Goal: Task Accomplishment & Management: Manage account settings

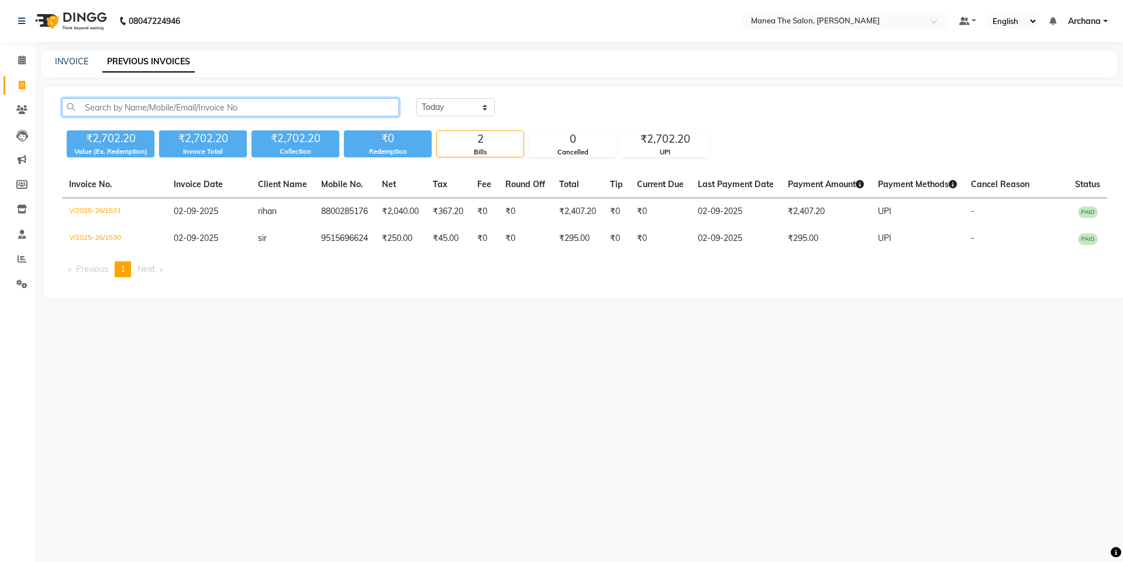
click at [177, 114] on input "text" at bounding box center [230, 107] width 337 height 18
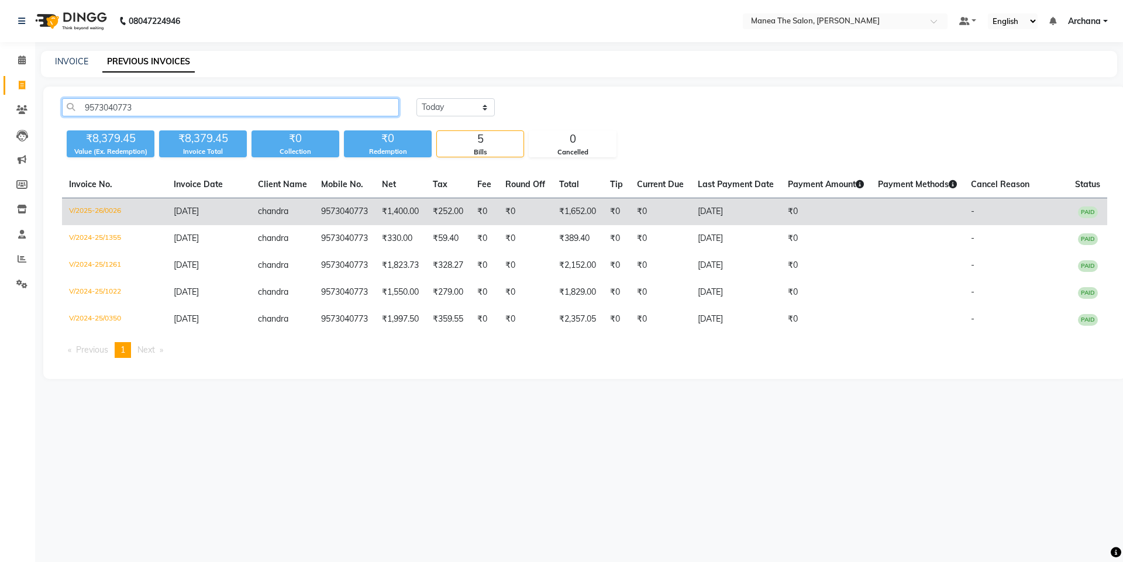
type input "9573040773"
click at [484, 198] on td "₹0" at bounding box center [484, 211] width 28 height 27
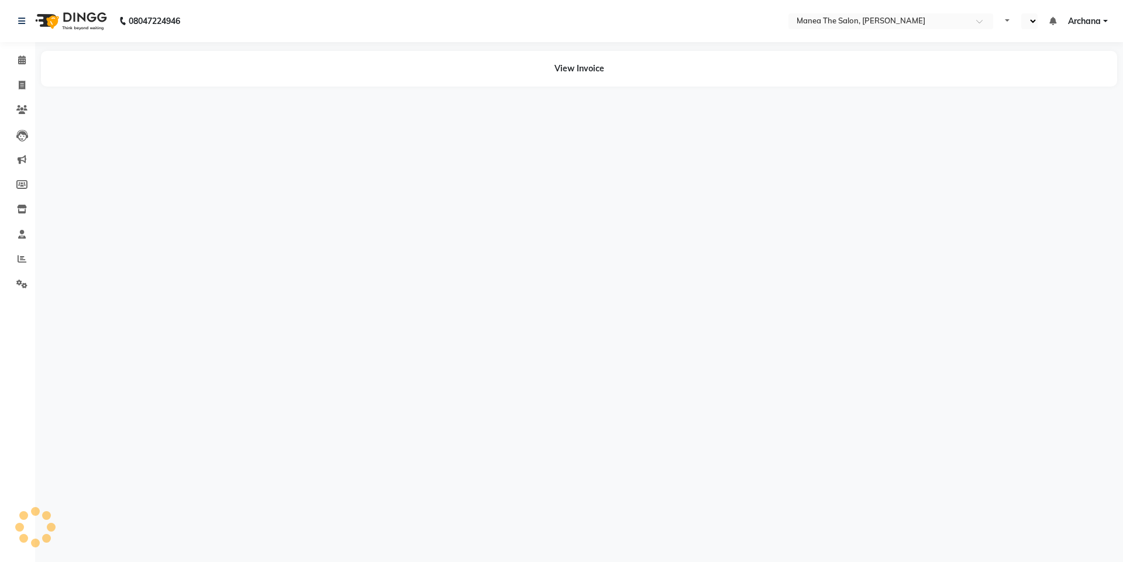
select select "en"
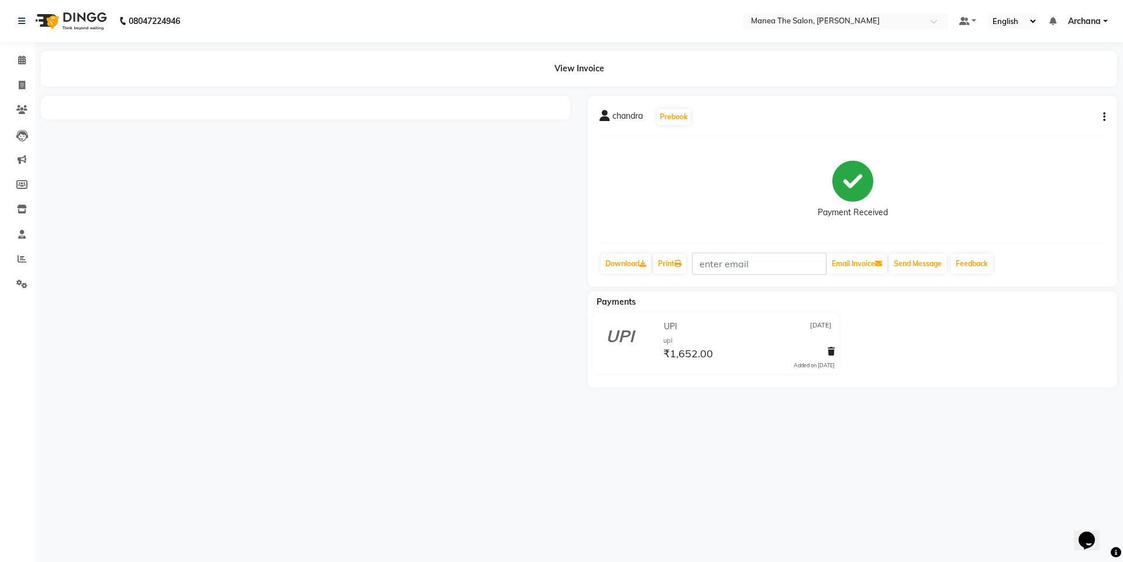
click at [1104, 117] on icon "button" at bounding box center [1104, 117] width 2 height 1
click at [1052, 113] on div "Edit Item Staff" at bounding box center [1046, 117] width 80 height 15
select select
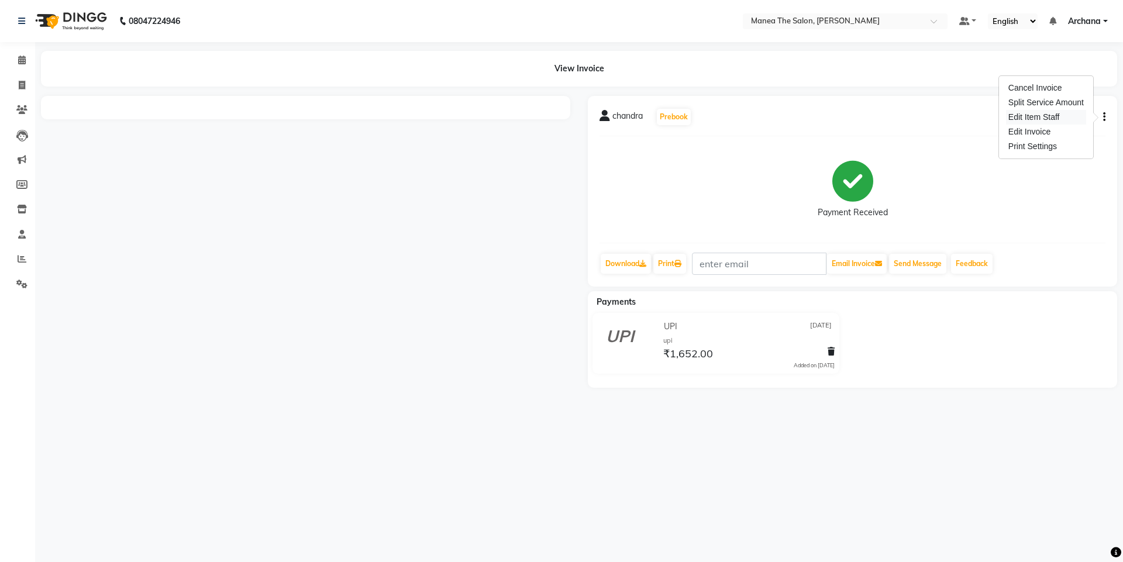
select select
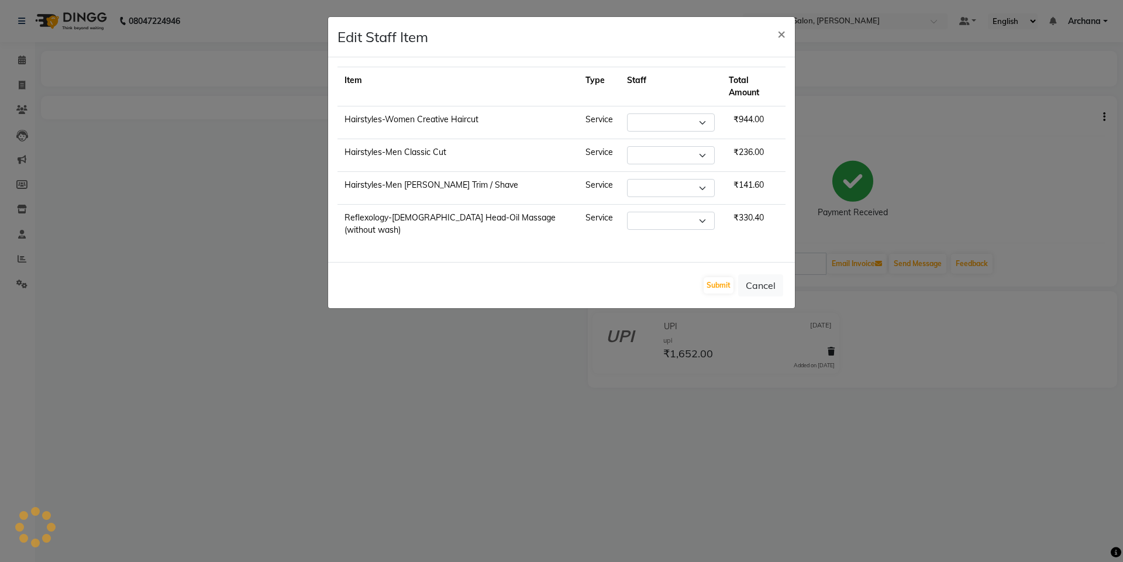
select select
click at [784, 33] on span "×" at bounding box center [781, 34] width 8 height 18
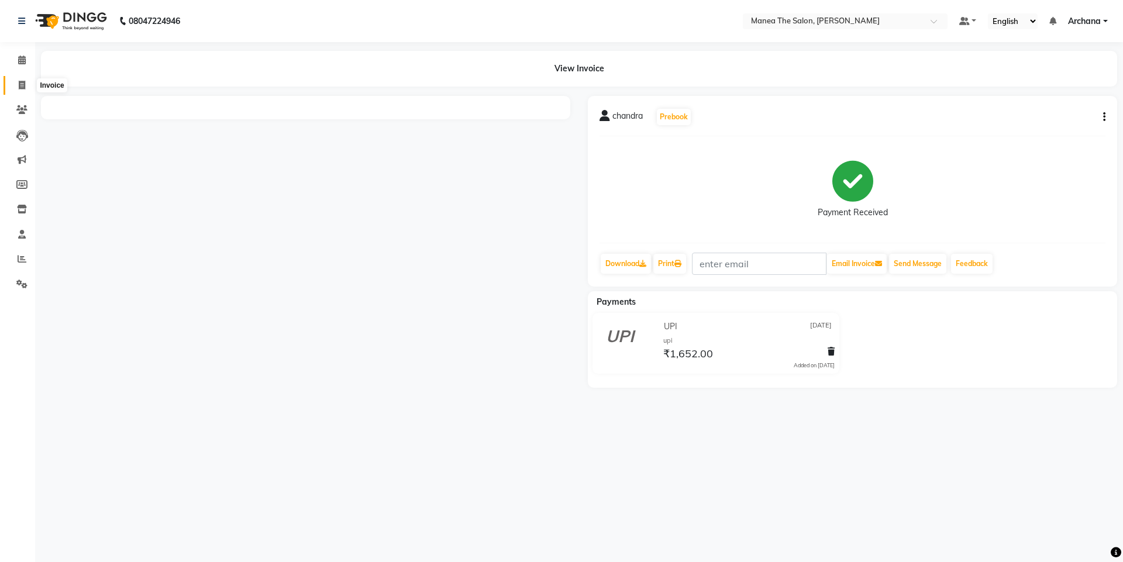
click at [17, 80] on span at bounding box center [22, 85] width 20 height 13
select select "service"
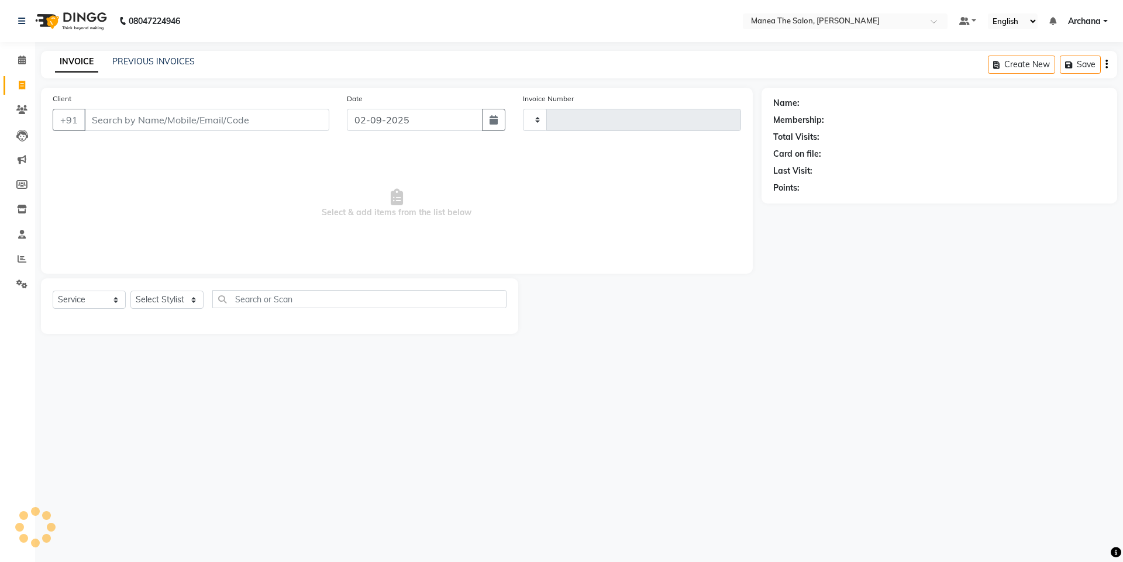
type input "1532"
select select "6846"
click at [150, 63] on link "PREVIOUS INVOICES" at bounding box center [153, 61] width 82 height 11
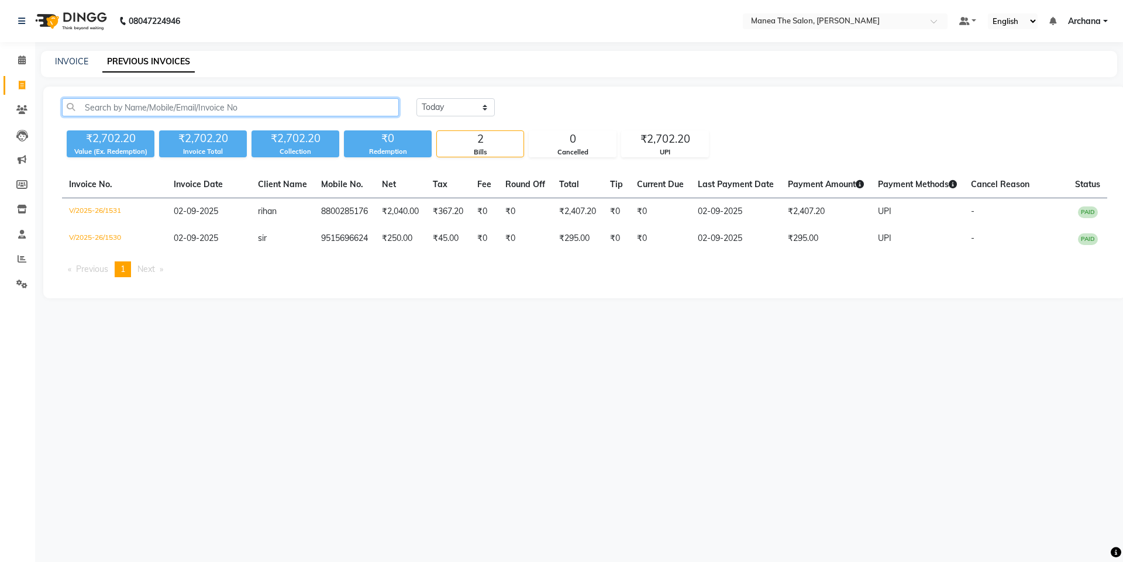
click at [148, 105] on input "text" at bounding box center [230, 107] width 337 height 18
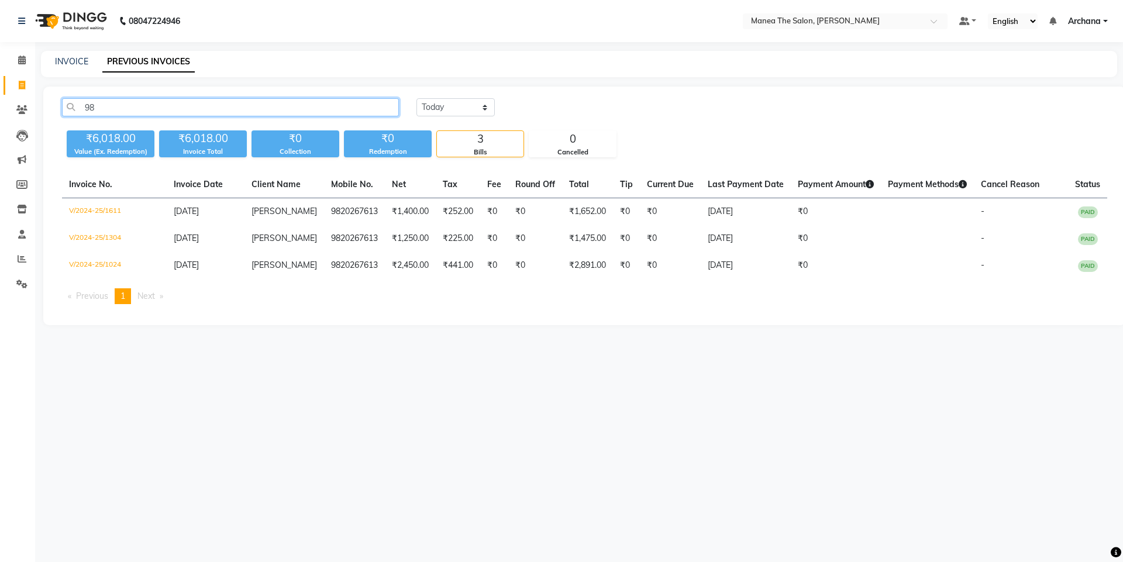
type input "9"
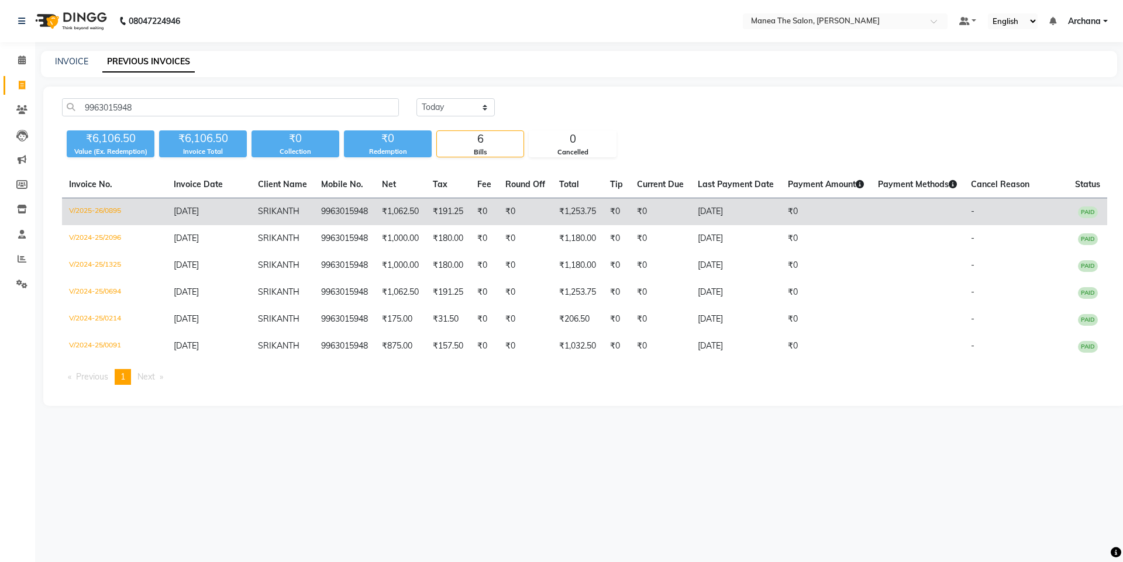
click at [521, 202] on td "₹0" at bounding box center [525, 211] width 54 height 27
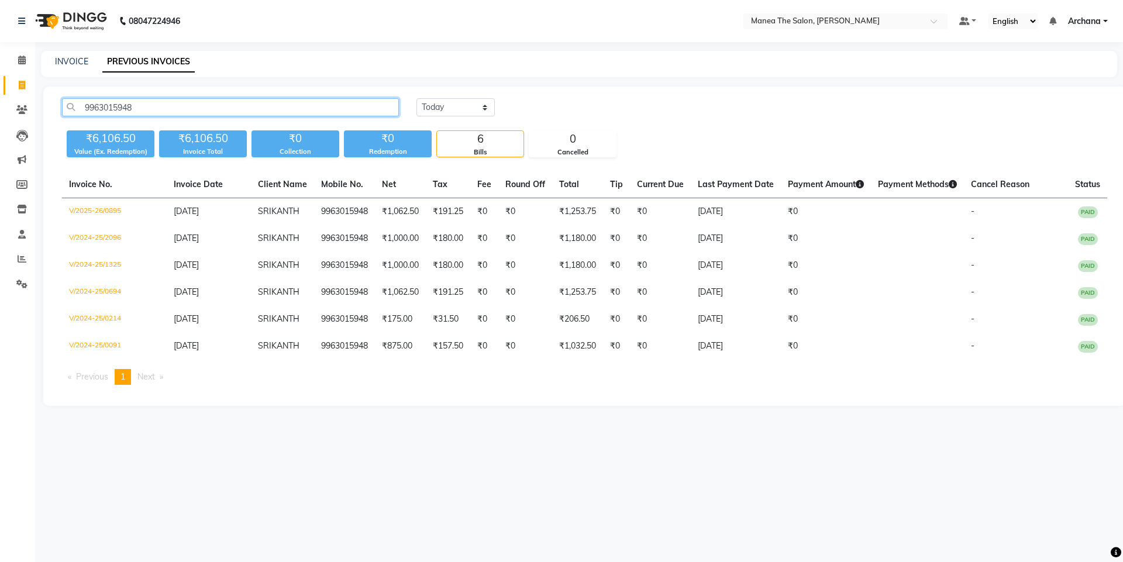
click at [172, 111] on input "9963015948" at bounding box center [230, 107] width 337 height 18
type input "9"
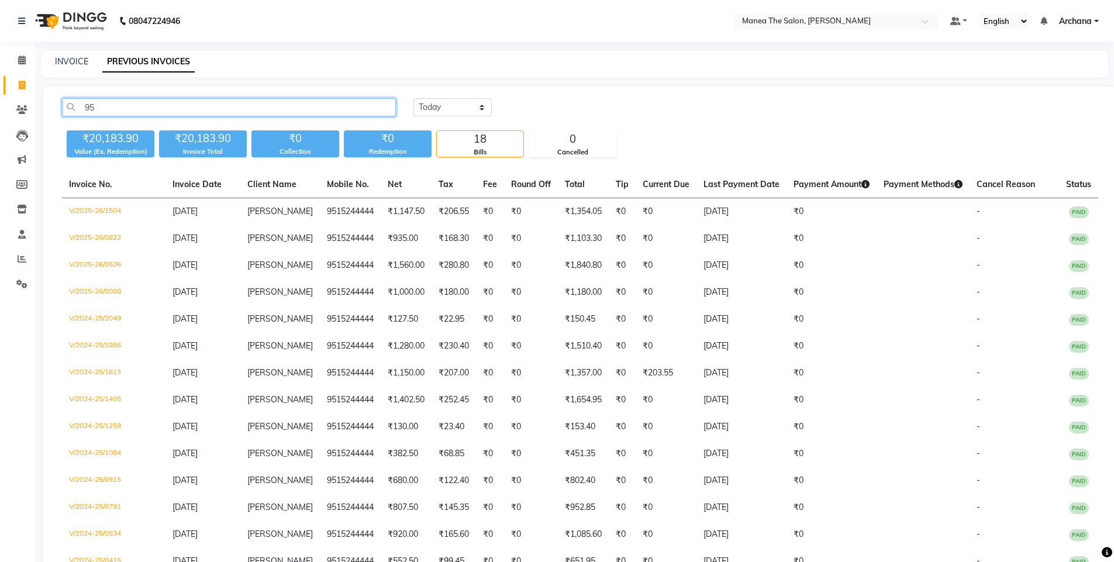
type input "9"
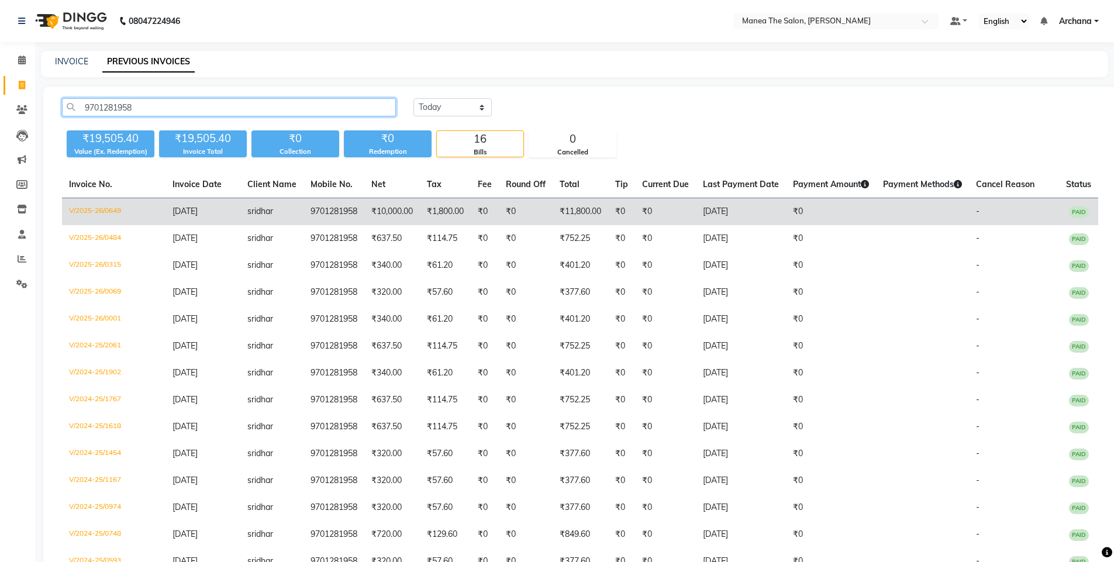
type input "9701281958"
click at [439, 208] on td "₹1,800.00" at bounding box center [445, 211] width 51 height 27
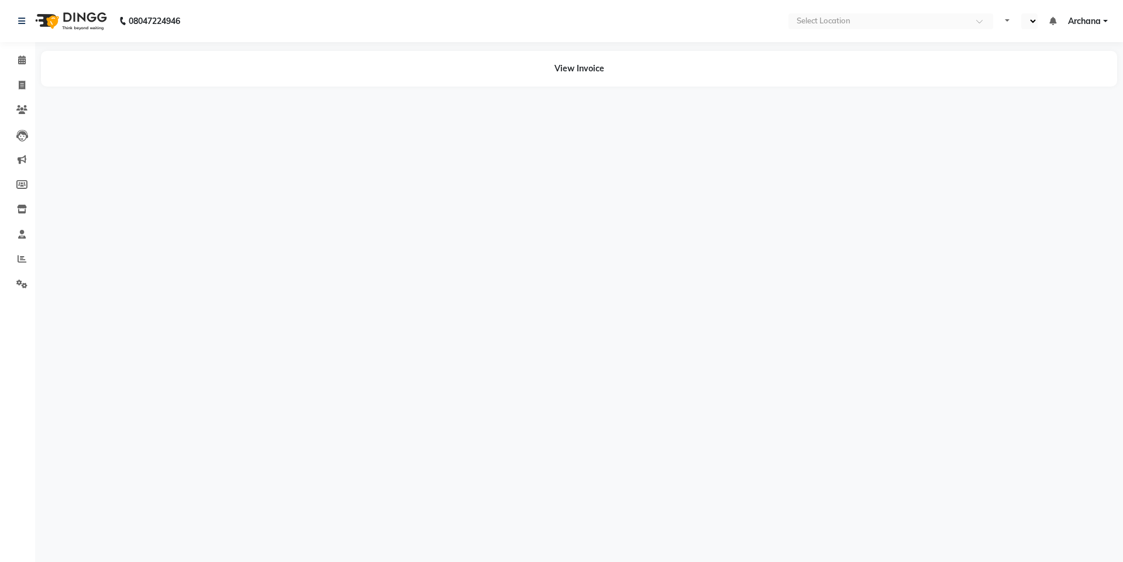
select select "en"
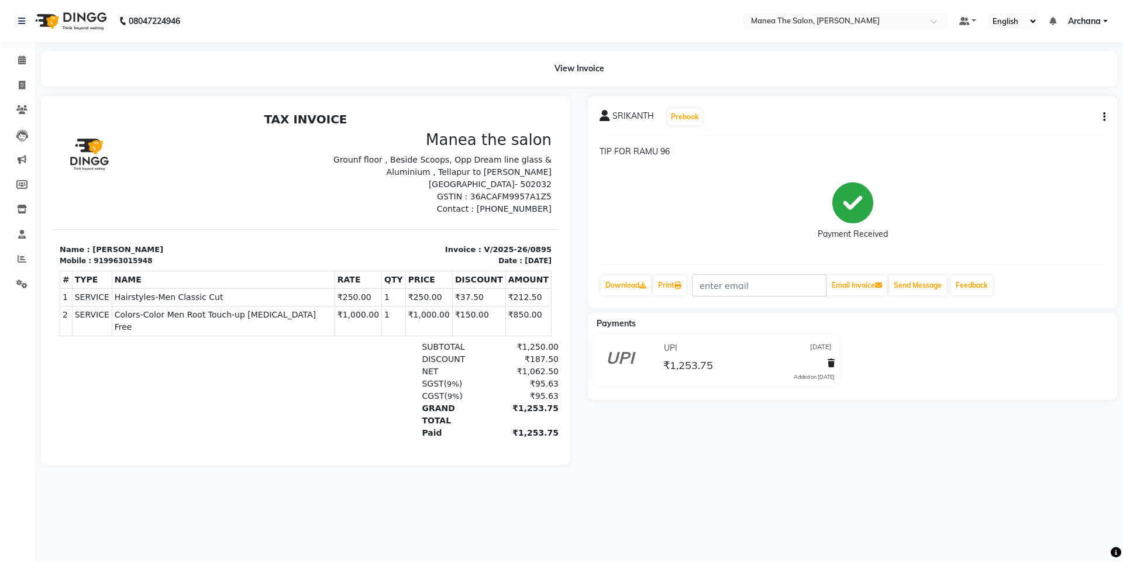
drag, startPoint x: 1104, startPoint y: 109, endPoint x: 1095, endPoint y: 112, distance: 9.4
click at [1095, 112] on div "SRIKANTH Prebook" at bounding box center [853, 117] width 506 height 19
click at [1098, 112] on button "button" at bounding box center [1101, 117] width 7 height 12
click at [1036, 113] on div "Edit Item Staff" at bounding box center [1046, 117] width 80 height 15
select select "77516"
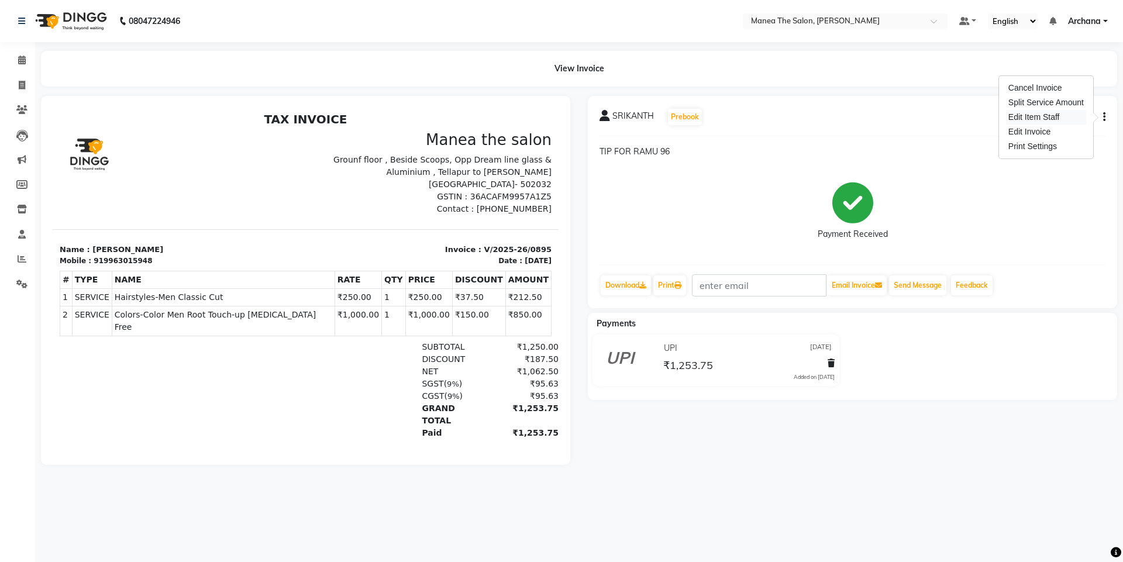
select select "77516"
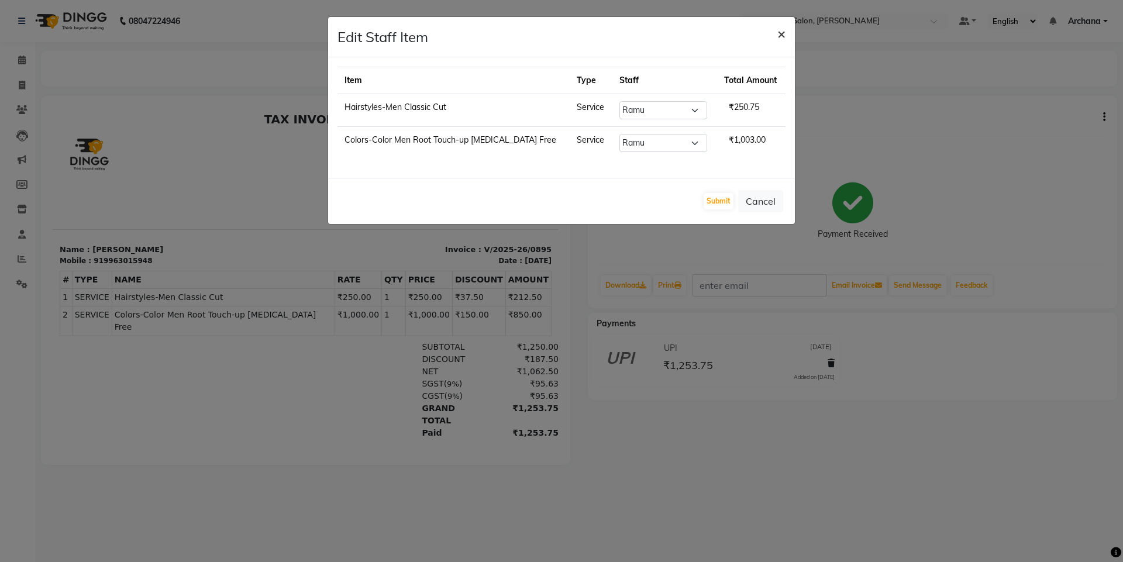
click at [780, 30] on span "×" at bounding box center [781, 34] width 8 height 18
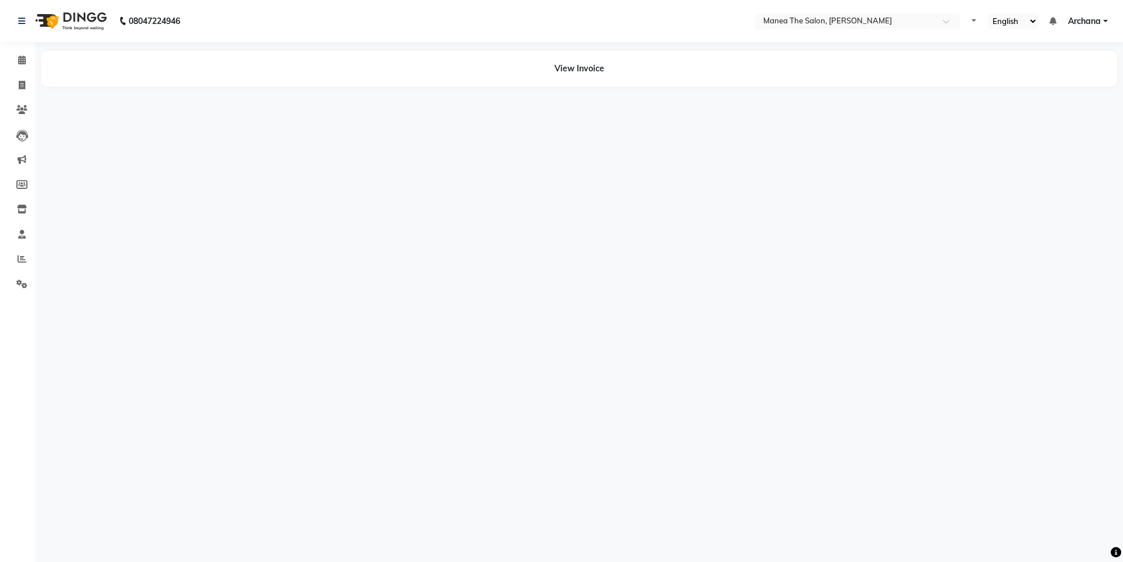
select select "en"
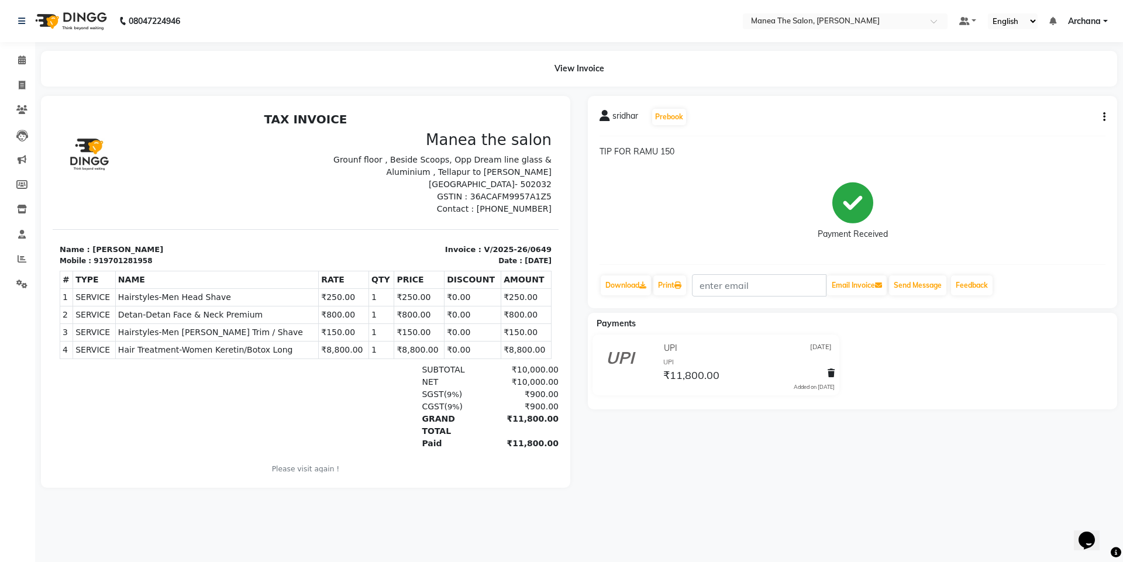
click at [1101, 114] on button "button" at bounding box center [1101, 117] width 7 height 12
click at [1045, 116] on div "Edit Item Staff" at bounding box center [1046, 117] width 80 height 15
select select
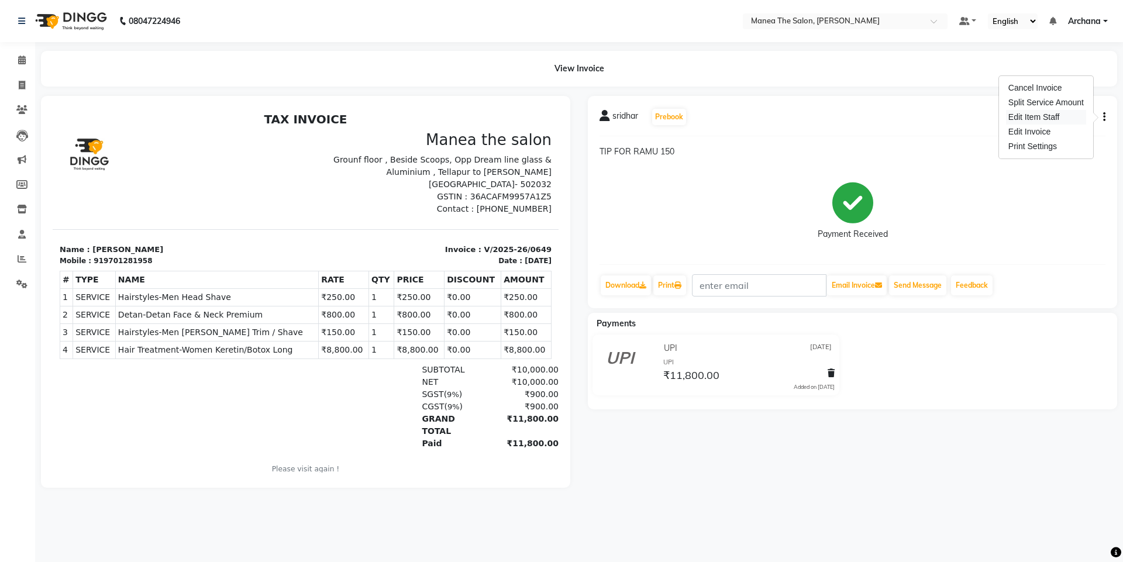
select select
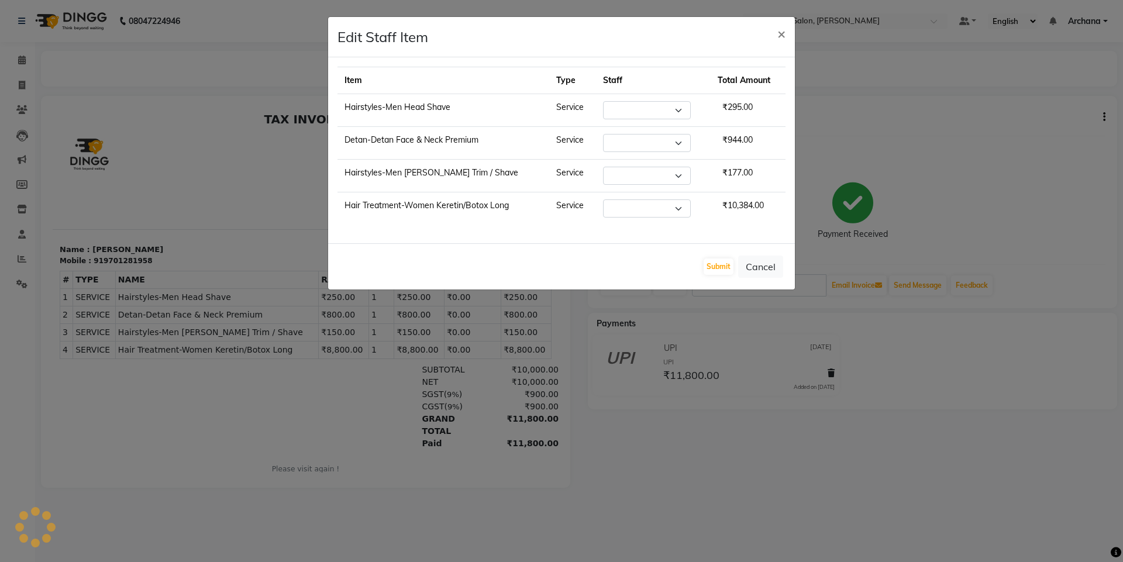
select select "77516"
click at [780, 33] on span "×" at bounding box center [781, 34] width 8 height 18
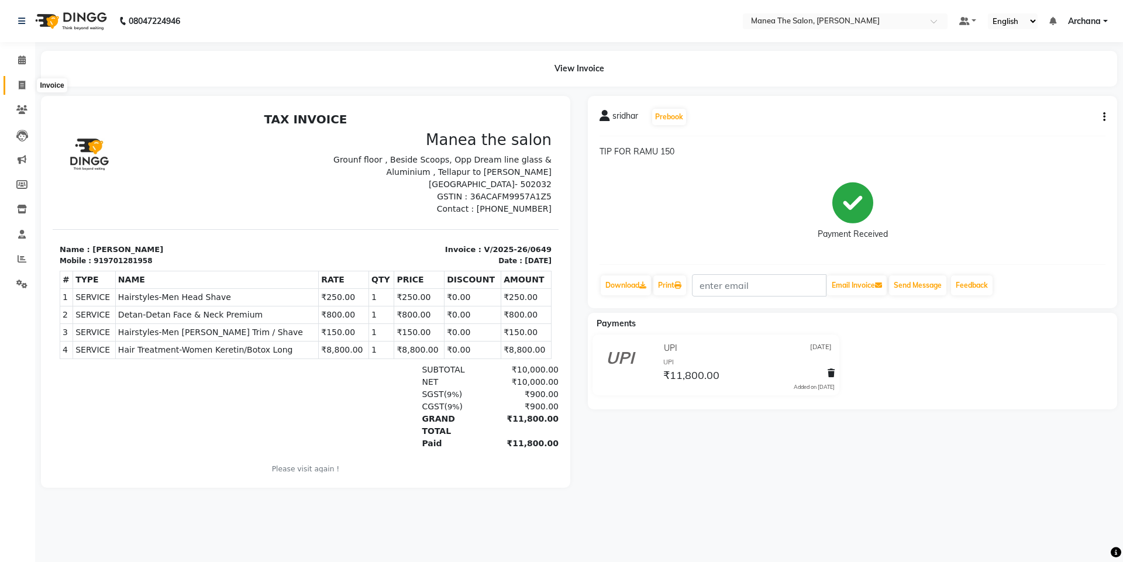
click at [20, 84] on icon at bounding box center [22, 85] width 6 height 9
select select "service"
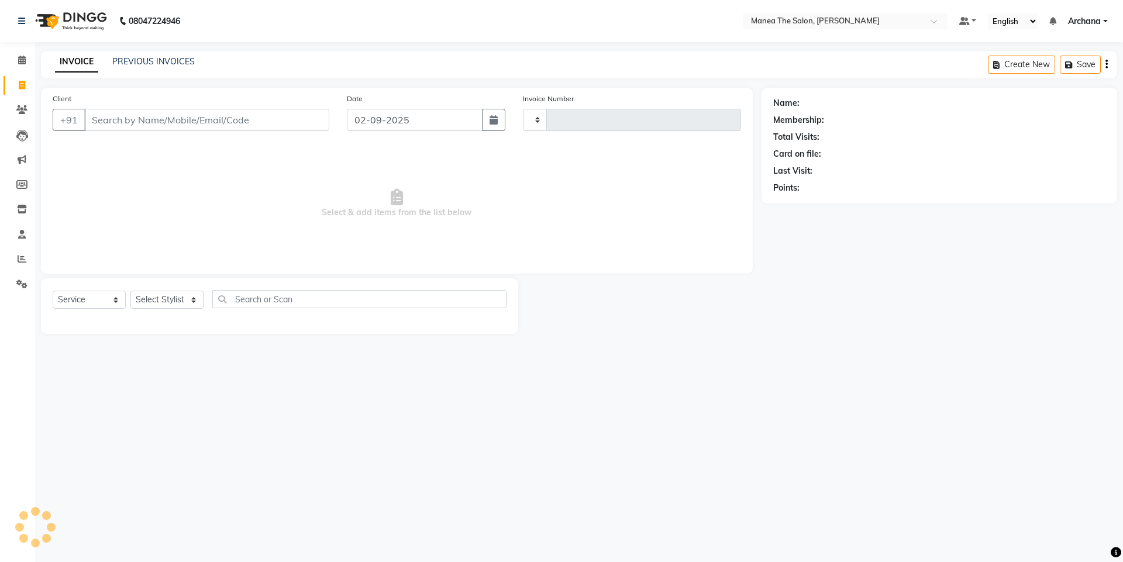
type input "1532"
select select "6846"
click at [157, 56] on link "PREVIOUS INVOICES" at bounding box center [153, 61] width 82 height 11
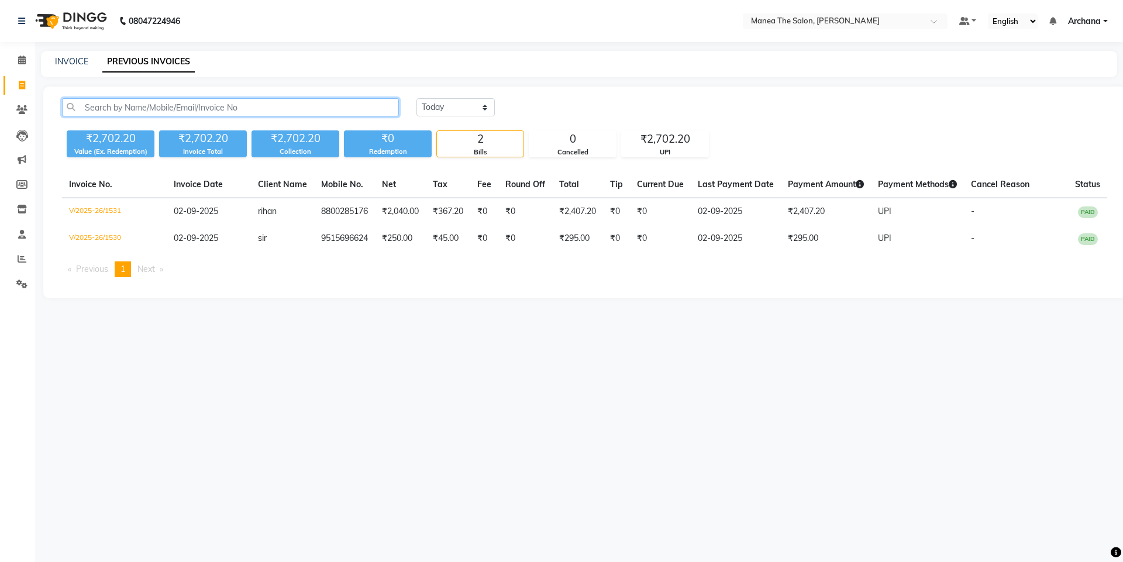
click at [147, 111] on input "text" at bounding box center [230, 107] width 337 height 18
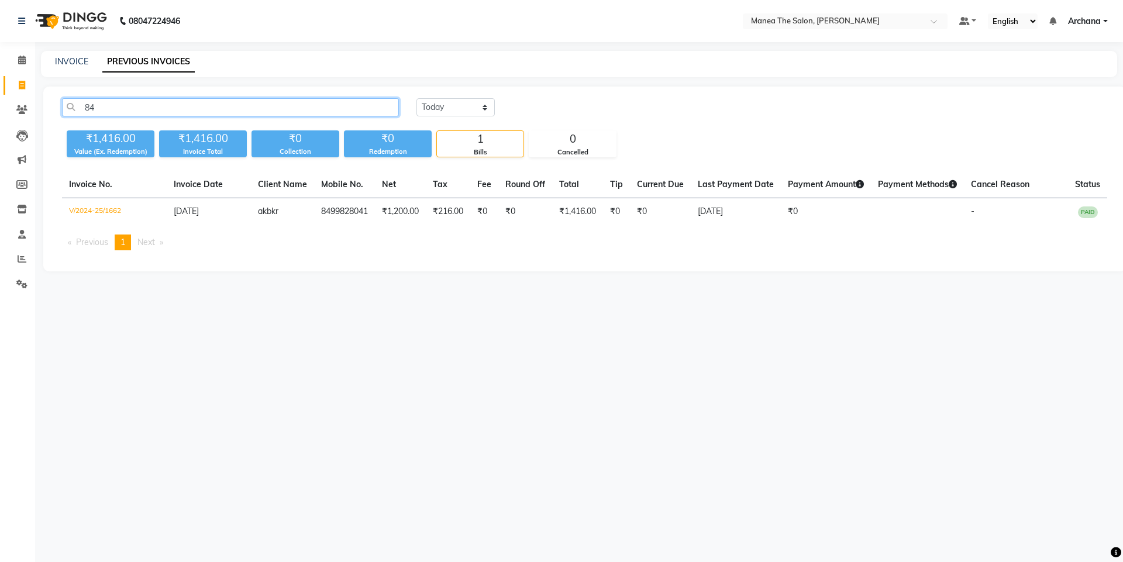
type input "8"
type input "9"
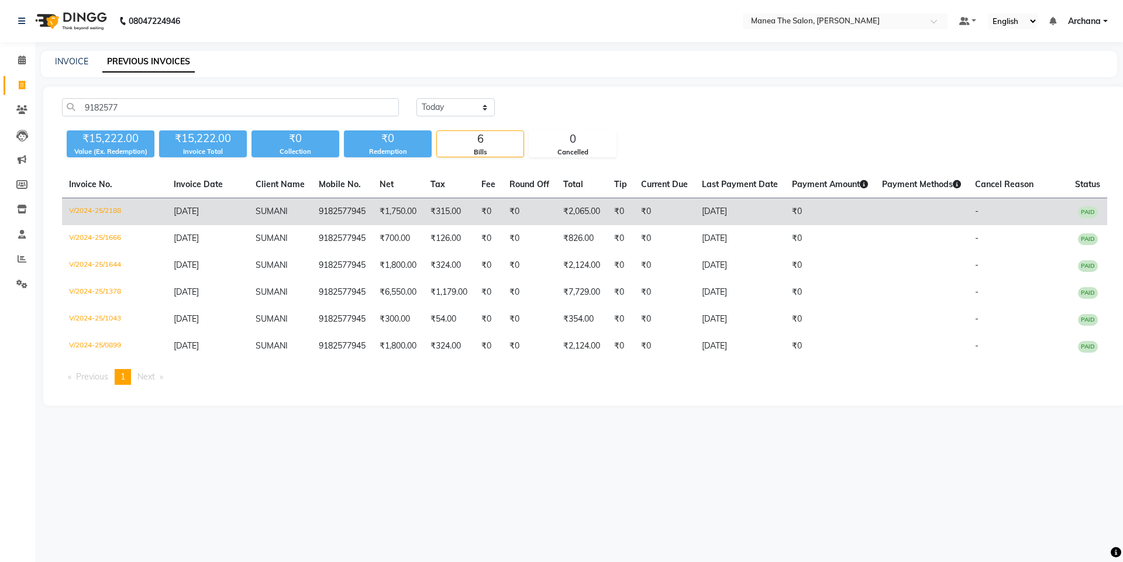
click at [342, 216] on td "9182577945" at bounding box center [342, 211] width 61 height 27
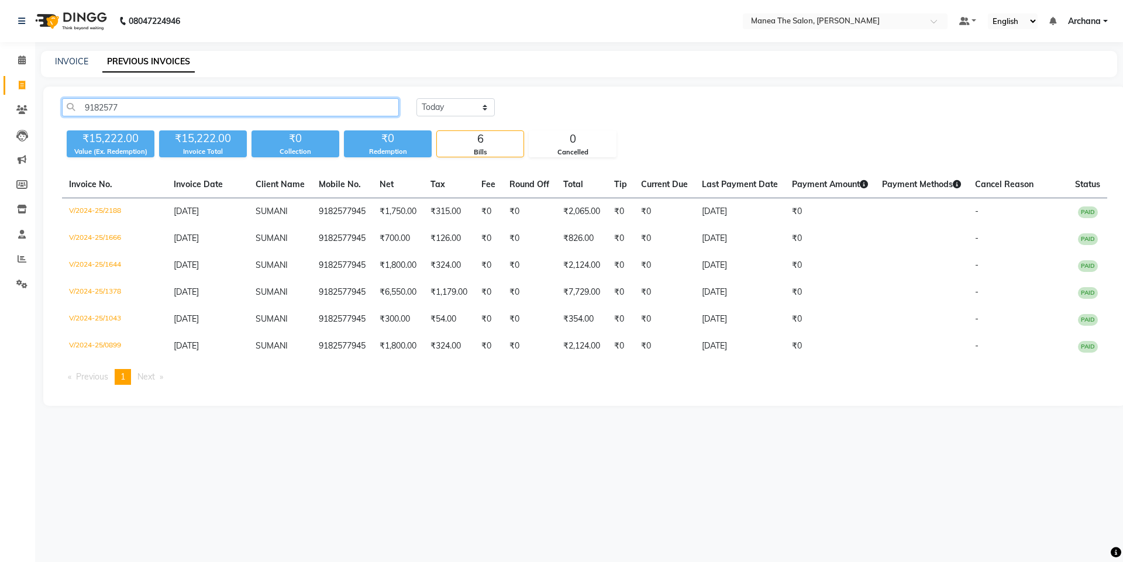
click at [211, 111] on input "9182577" at bounding box center [230, 107] width 337 height 18
type input "9"
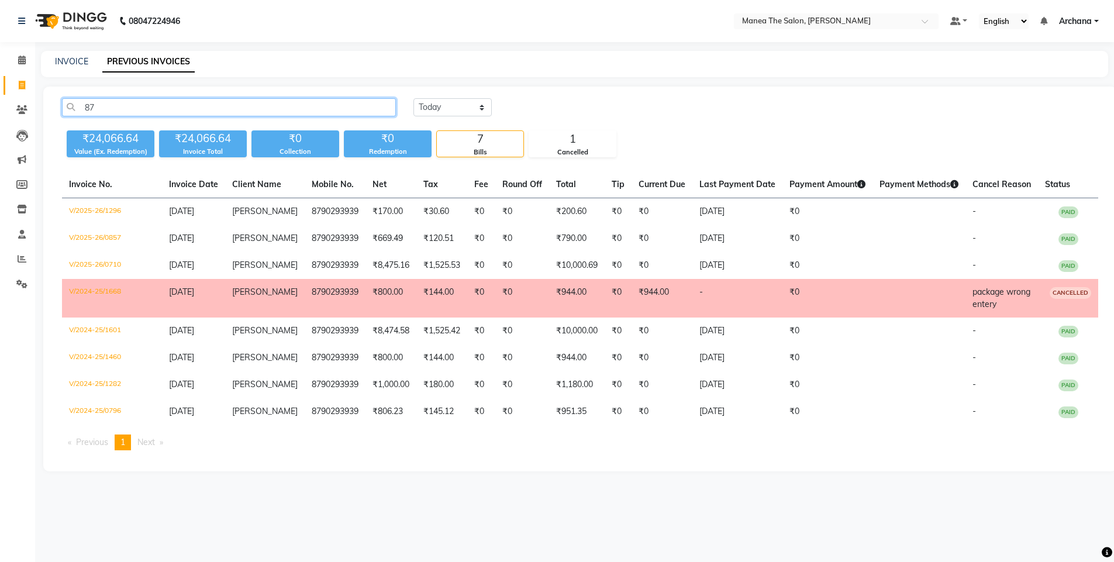
type input "8"
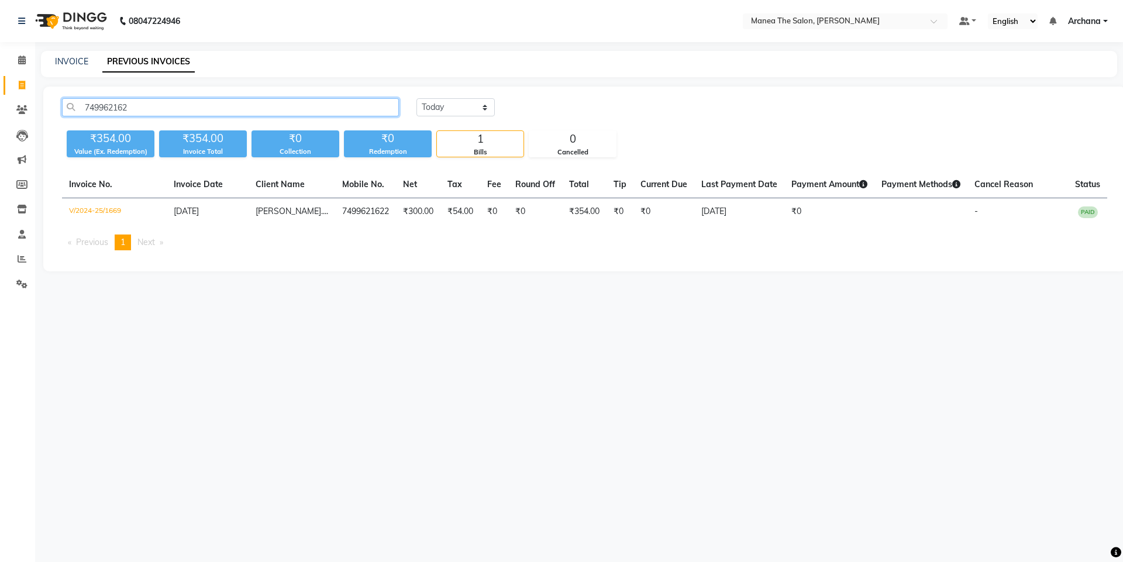
type input "7499621622"
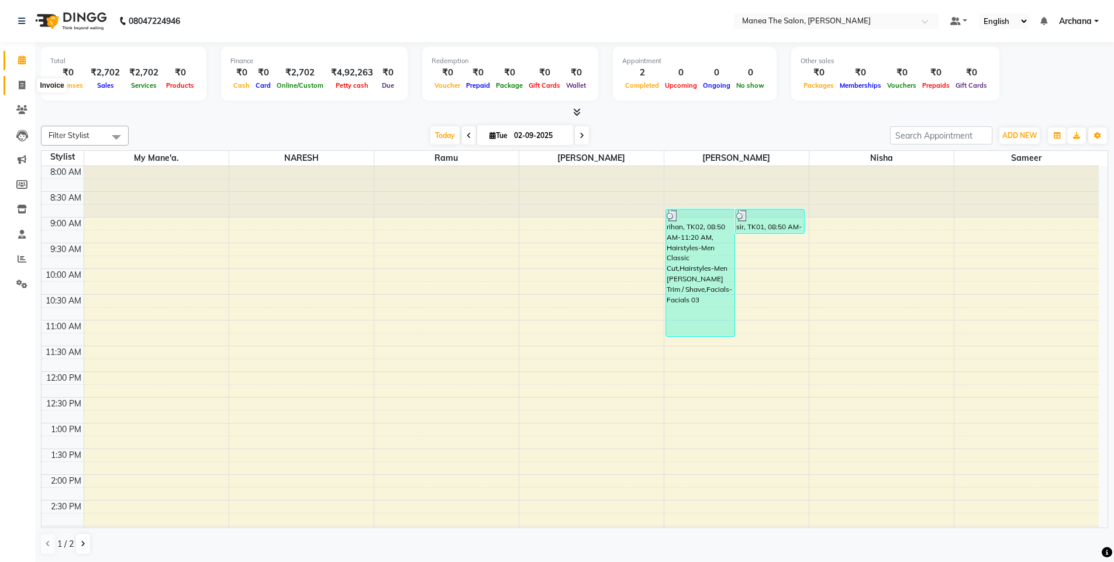
click at [19, 81] on icon at bounding box center [22, 85] width 6 height 9
select select "service"
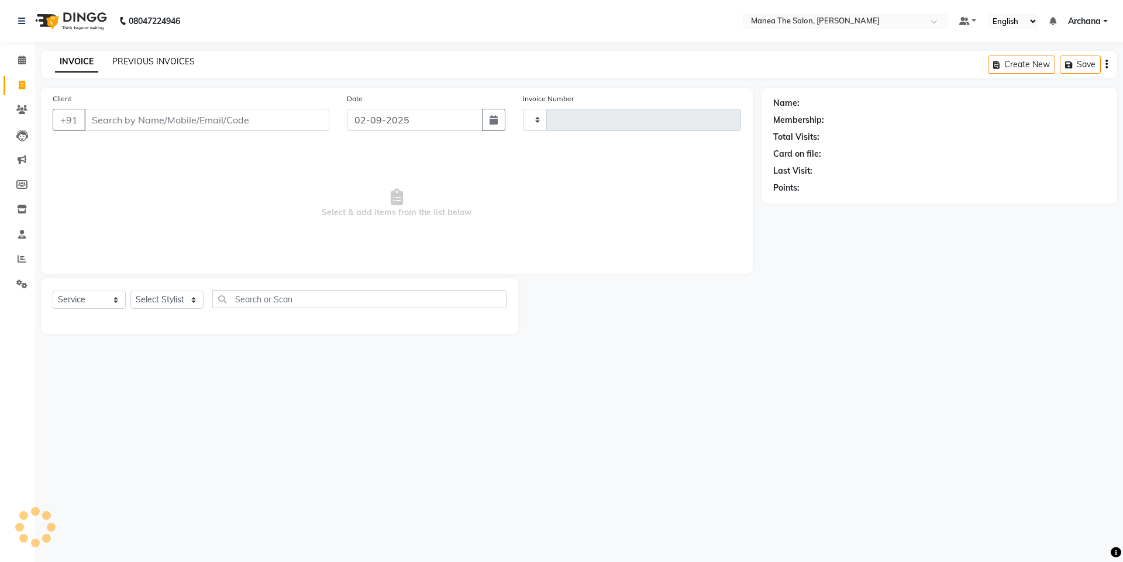
click at [127, 63] on link "PREVIOUS INVOICES" at bounding box center [153, 61] width 82 height 11
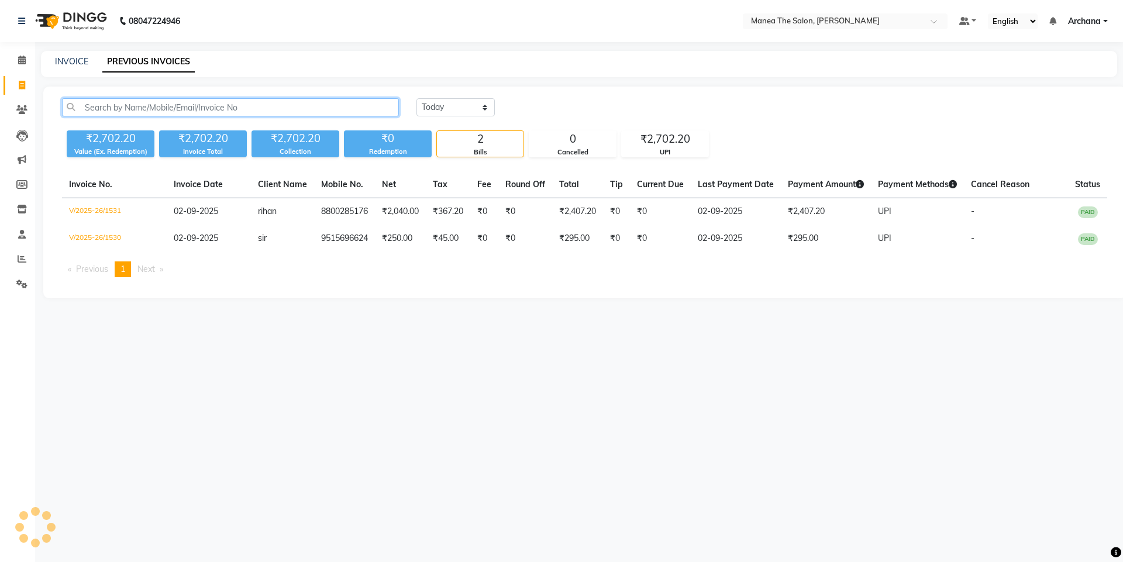
click at [191, 111] on input "text" at bounding box center [230, 107] width 337 height 18
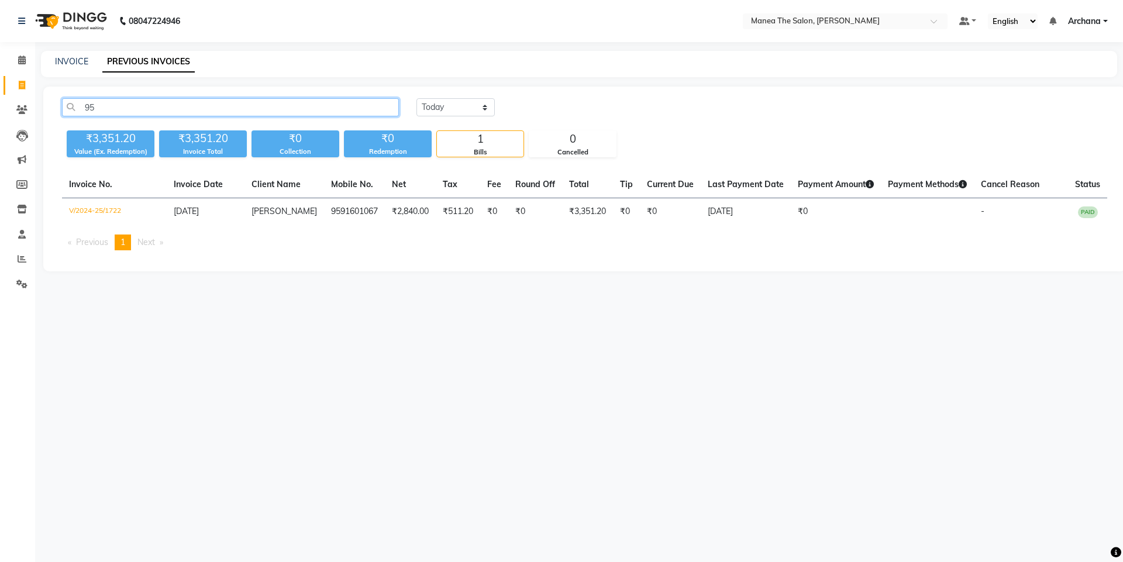
type input "9"
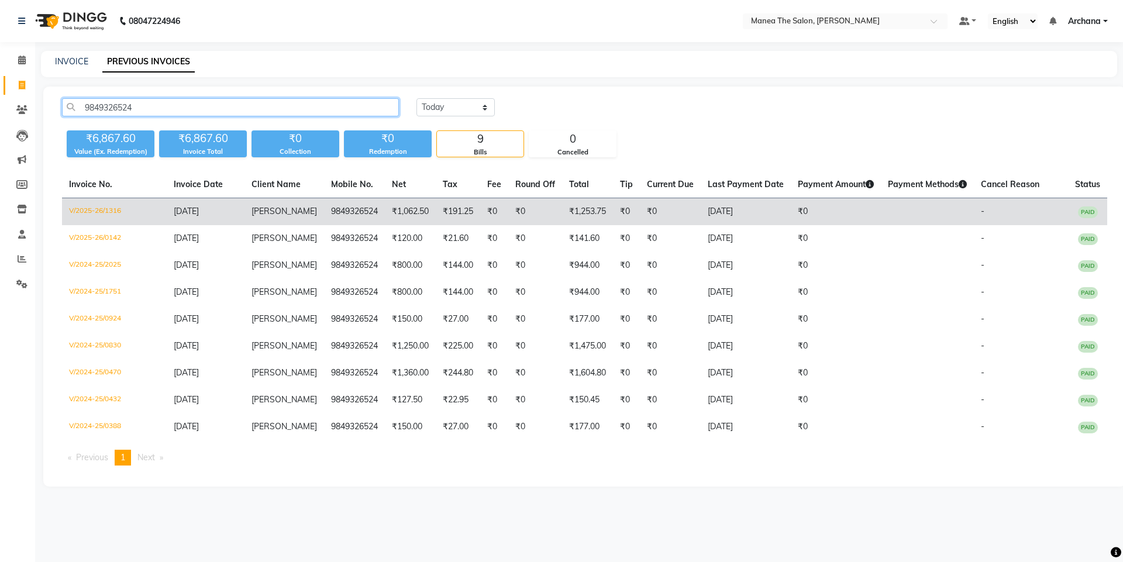
type input "9849326524"
click at [517, 216] on td "₹0" at bounding box center [535, 211] width 54 height 27
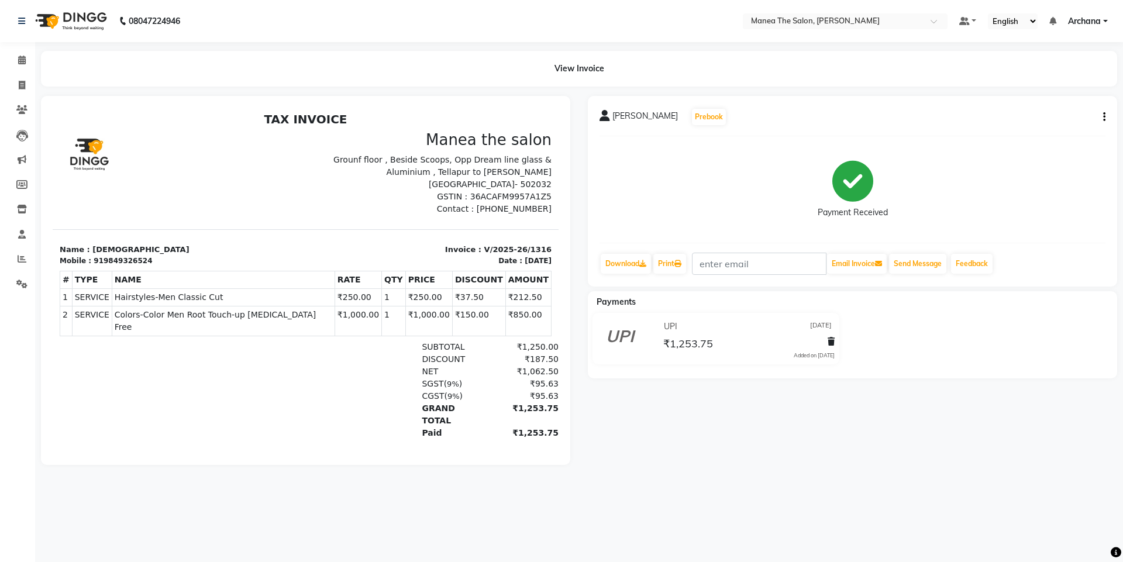
click at [1105, 117] on icon "button" at bounding box center [1104, 117] width 2 height 1
click at [1056, 116] on div "Edit Item Staff" at bounding box center [1046, 117] width 80 height 15
select select
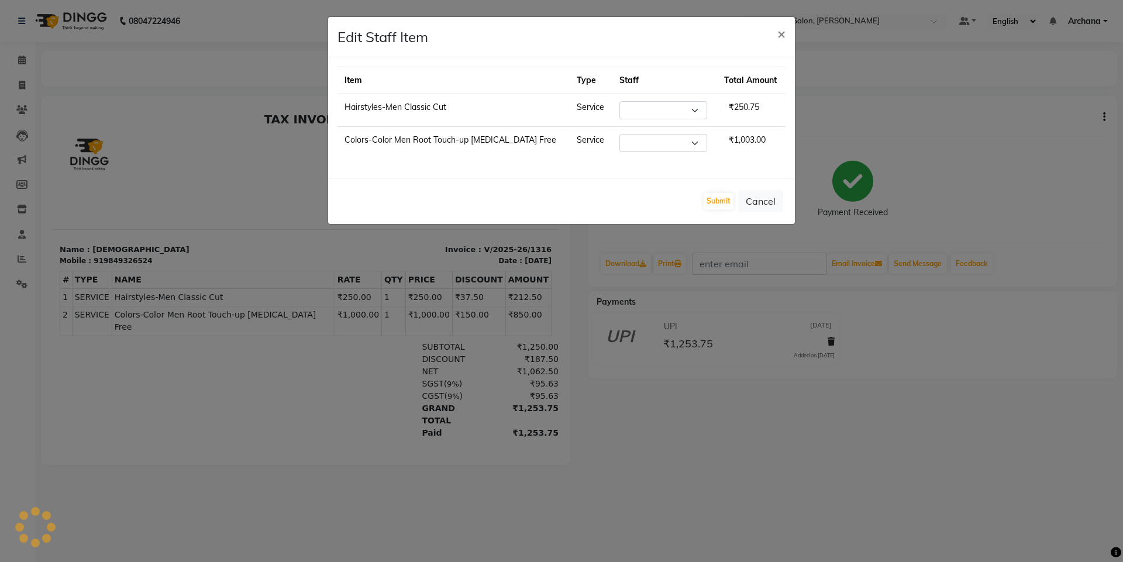
select select "74503"
click at [774, 30] on button "×" at bounding box center [781, 33] width 27 height 33
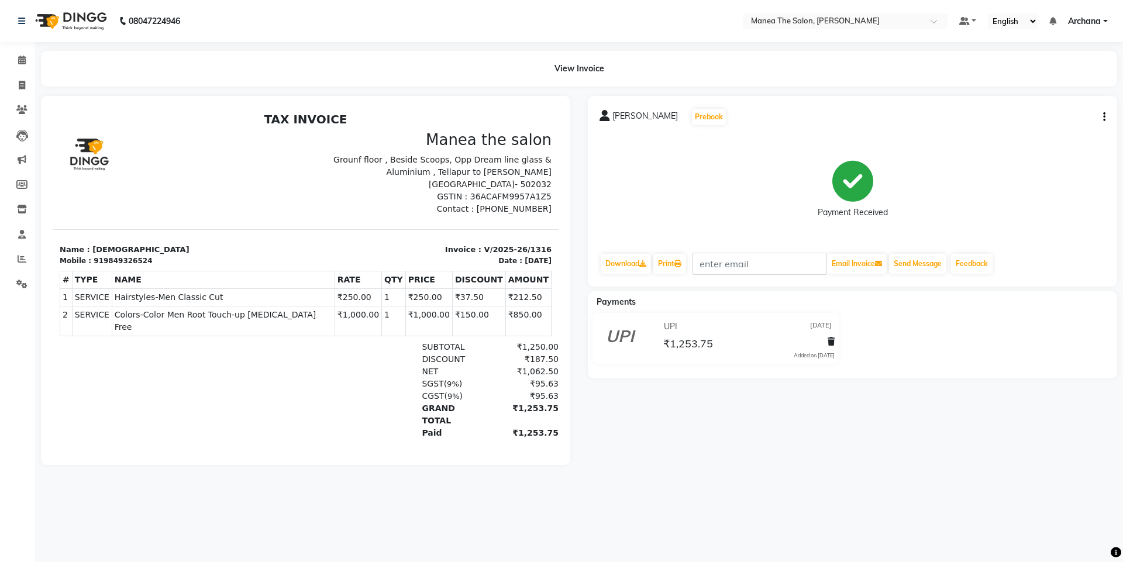
drag, startPoint x: 1018, startPoint y: 279, endPoint x: 988, endPoint y: 552, distance: 274.8
click at [988, 552] on div "08047224946 Select Location × Manea The Salon, [PERSON_NAME] Default Panel My P…" at bounding box center [561, 281] width 1123 height 562
click at [675, 465] on div "KRISHNA Prebook Payment Received Download Print Email Invoice Send Message Feed…" at bounding box center [852, 280] width 547 height 369
